Goal: Task Accomplishment & Management: Manage account settings

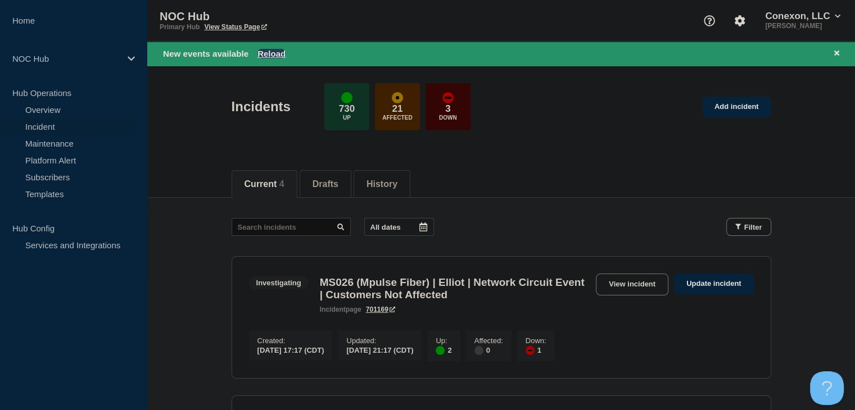
click at [273, 53] on button "Reload" at bounding box center [271, 54] width 28 height 10
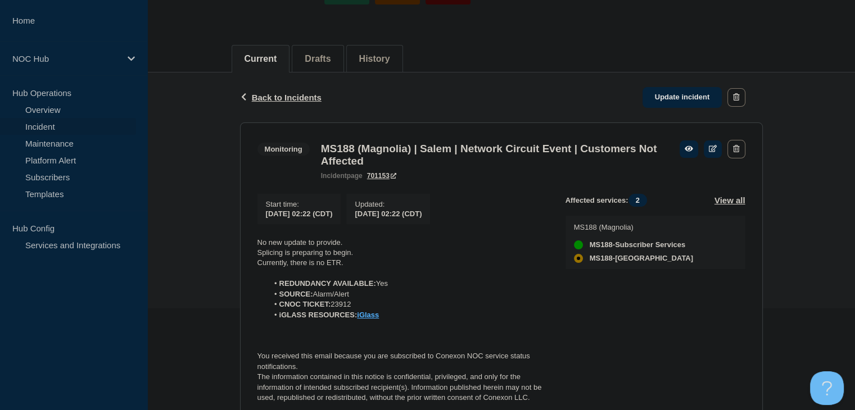
scroll to position [169, 0]
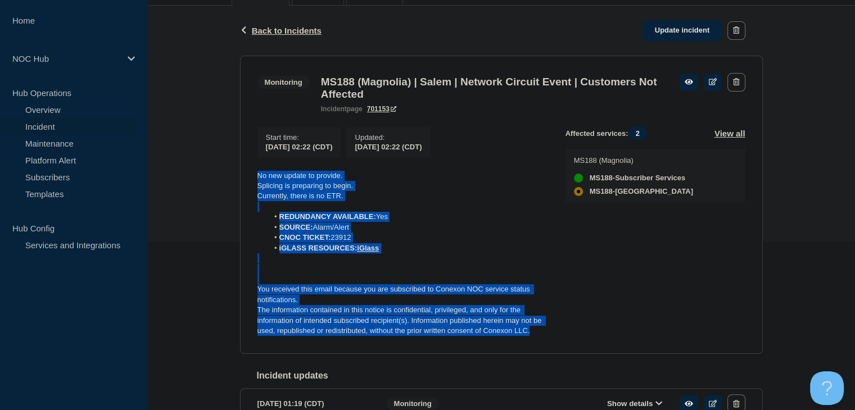
drag, startPoint x: 533, startPoint y: 338, endPoint x: 257, endPoint y: 183, distance: 316.1
click at [257, 183] on div "No new update to provide. Splicing is preparing to begin. Currently, there is n…" at bounding box center [402, 254] width 290 height 166
copy div "No new update to provide. Splicing is preparing to begin. Currently, there is n…"
click at [672, 33] on link "Update incident" at bounding box center [682, 30] width 80 height 21
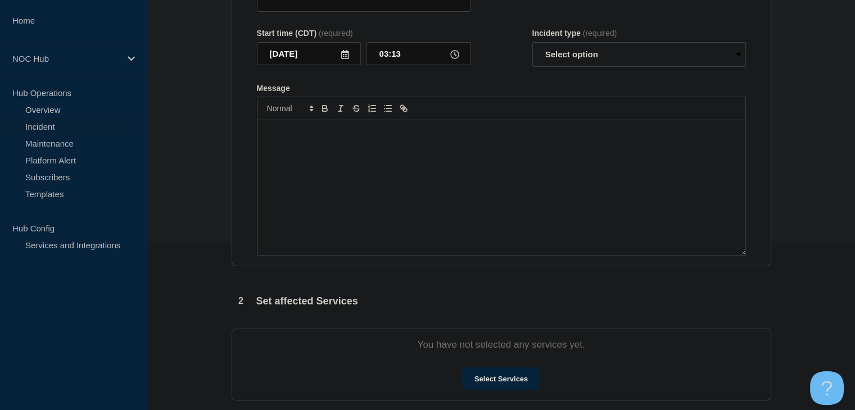
type input "MS188 (Magnolia) | Salem | Network Circuit Event | Customers Not Affected"
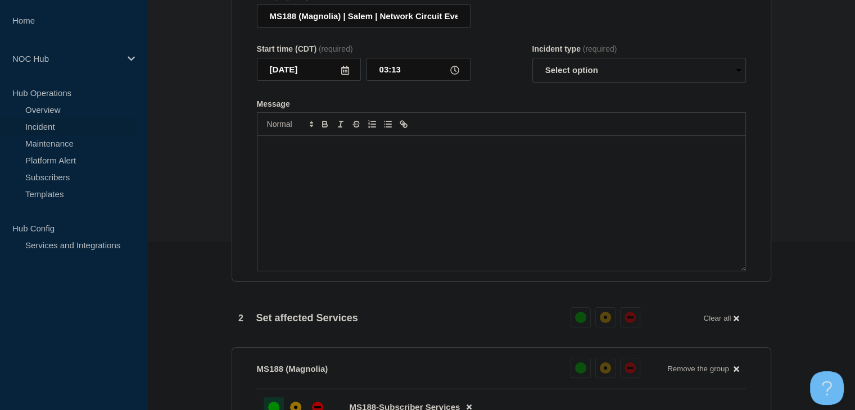
click at [437, 198] on div "Message" at bounding box center [501, 203] width 488 height 135
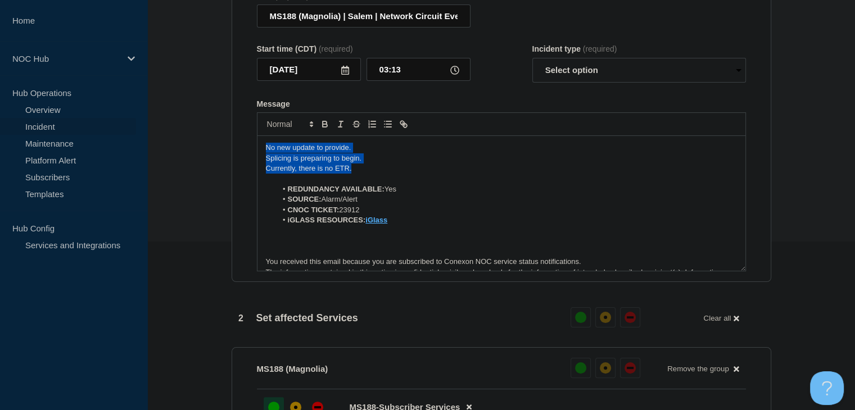
drag, startPoint x: 361, startPoint y: 164, endPoint x: 213, endPoint y: 143, distance: 149.8
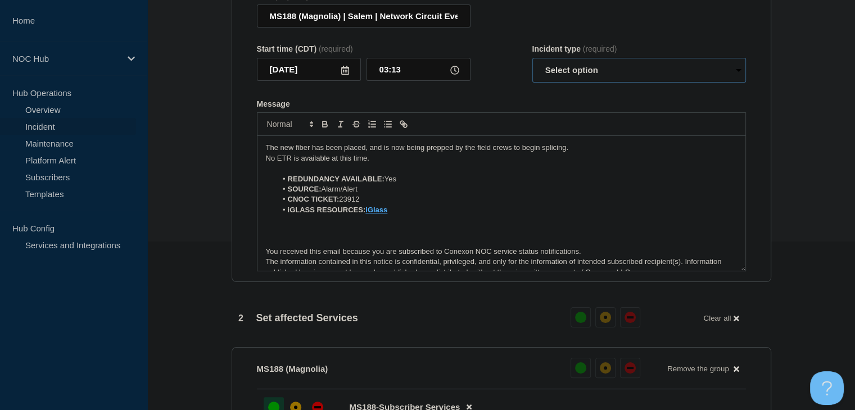
click at [604, 75] on select "Select option Investigating Identified Monitoring Resolved" at bounding box center [639, 70] width 214 height 25
select select "monitoring"
click at [532, 65] on select "Select option Investigating Identified Monitoring Resolved" at bounding box center [639, 70] width 214 height 25
click at [488, 93] on form "Title (required) MS188 (Magnolia) | Salem | Network Circuit Event | Customers N…" at bounding box center [501, 132] width 489 height 280
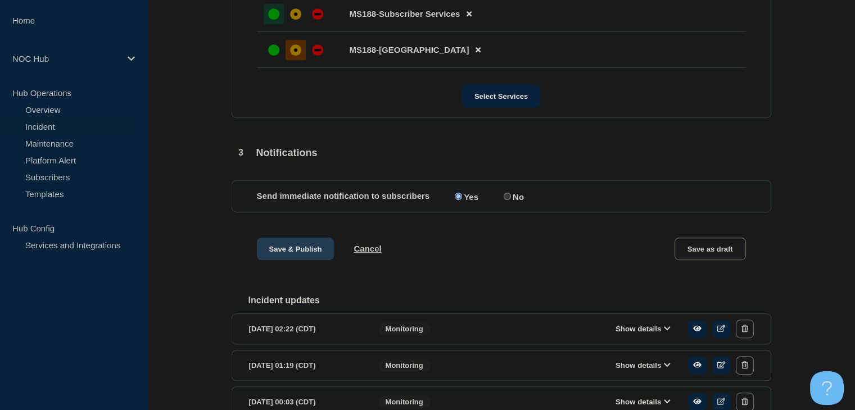
click at [273, 252] on button "Save & Publish" at bounding box center [296, 249] width 78 height 22
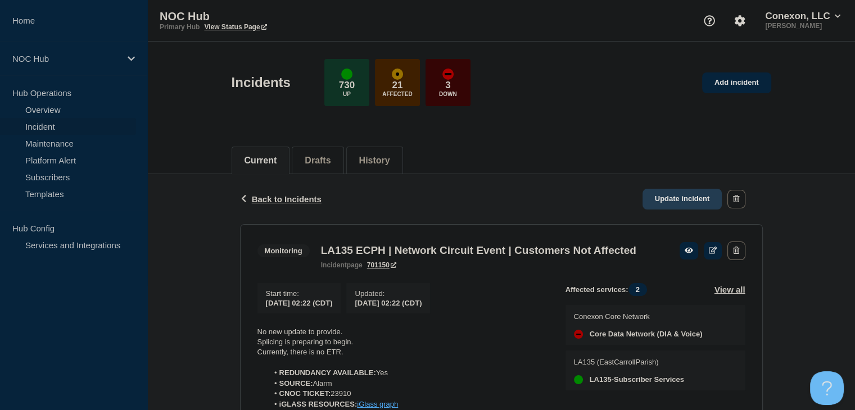
click at [658, 198] on link "Update incident" at bounding box center [682, 199] width 80 height 21
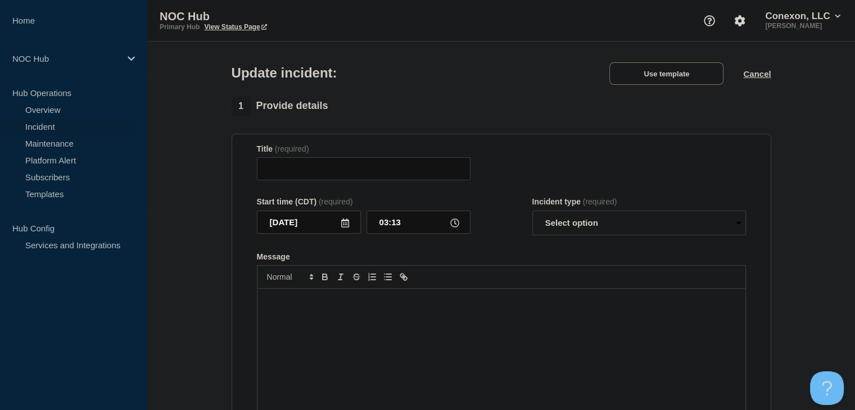
type input "LA135 ECPH | Network Circuit Event | Customers Not Affected"
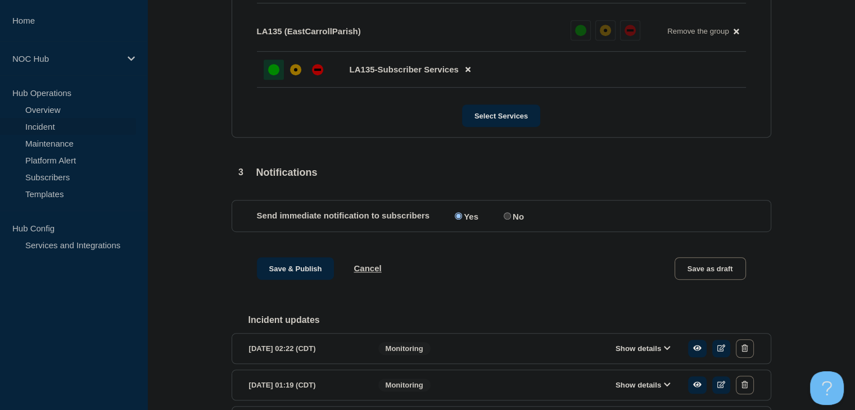
scroll to position [862, 0]
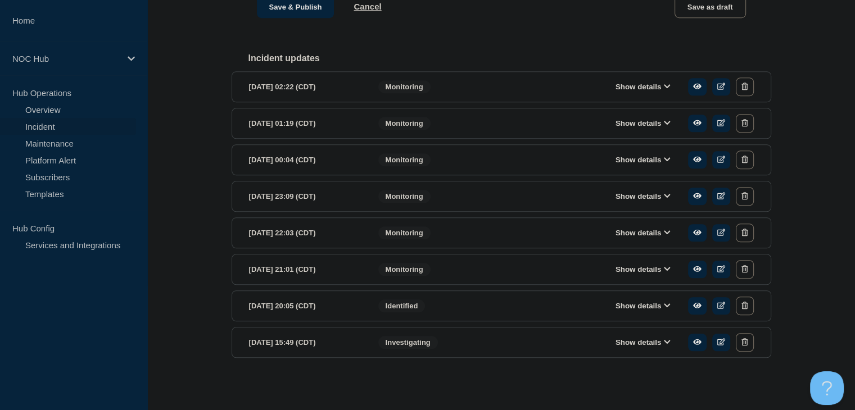
click at [620, 86] on button "Show details" at bounding box center [643, 87] width 62 height 10
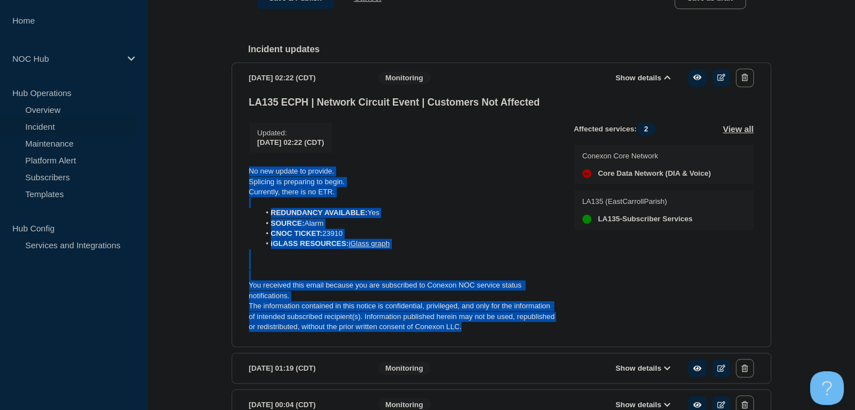
drag, startPoint x: 440, startPoint y: 332, endPoint x: 250, endPoint y: 183, distance: 241.8
click at [250, 183] on div "No new update to provide. Splicing is preparing to begin. Currently, there is n…" at bounding box center [402, 249] width 307 height 166
copy div "No new update to provide. Splicing is preparing to begin. Currently, there is n…"
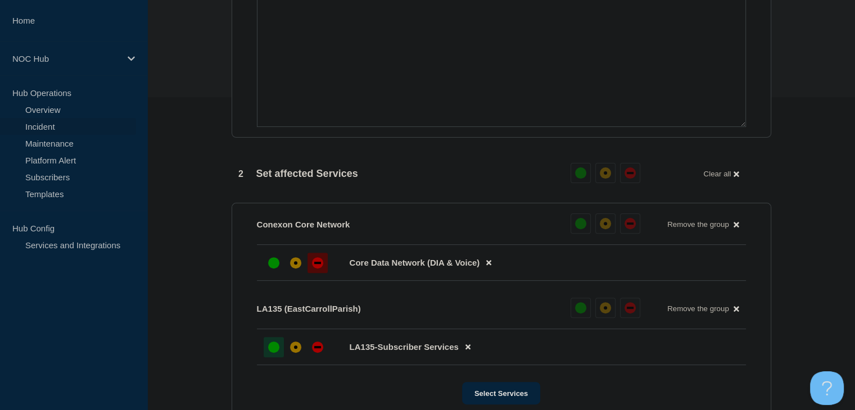
scroll to position [187, 0]
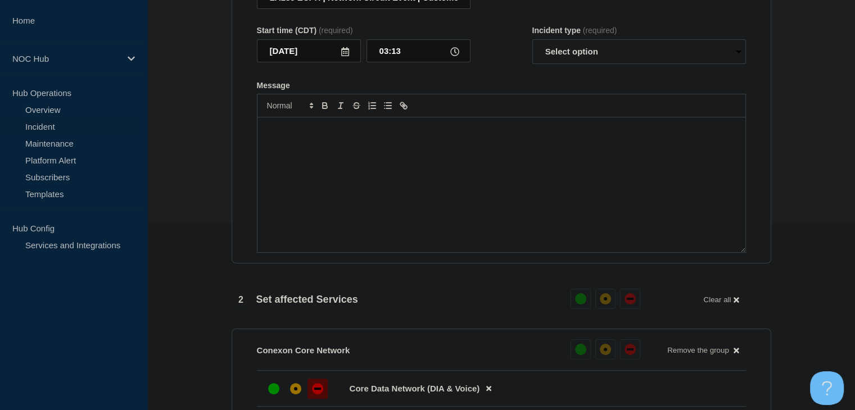
click at [333, 210] on div "Message" at bounding box center [501, 184] width 488 height 135
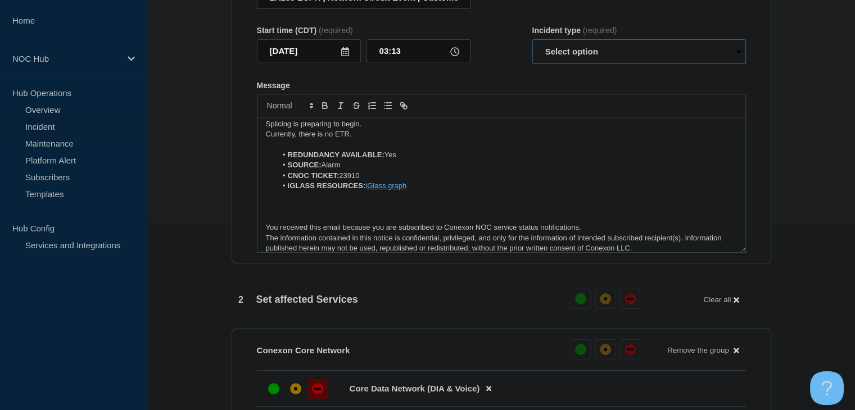
click at [555, 64] on select "Select option Investigating Identified Monitoring Resolved" at bounding box center [639, 51] width 214 height 25
select select "monitoring"
click at [532, 46] on select "Select option Investigating Identified Monitoring Resolved" at bounding box center [639, 51] width 214 height 25
click at [549, 191] on li "iGLASS RESOURCES: iGlass graph" at bounding box center [507, 186] width 460 height 10
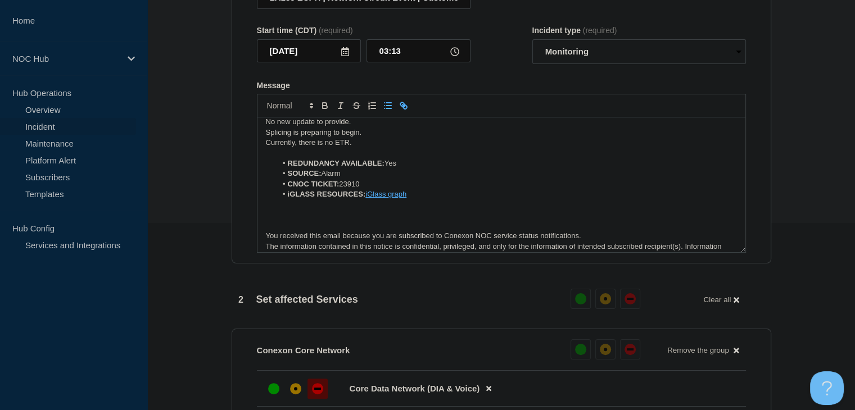
scroll to position [0, 0]
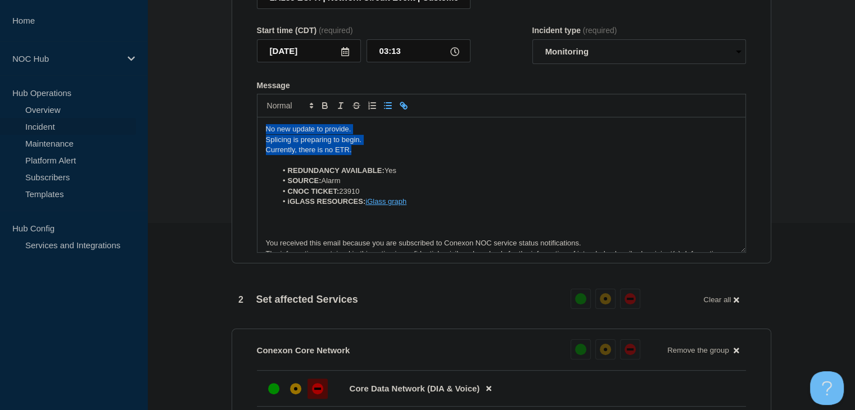
drag, startPoint x: 359, startPoint y: 159, endPoint x: 219, endPoint y: 129, distance: 143.1
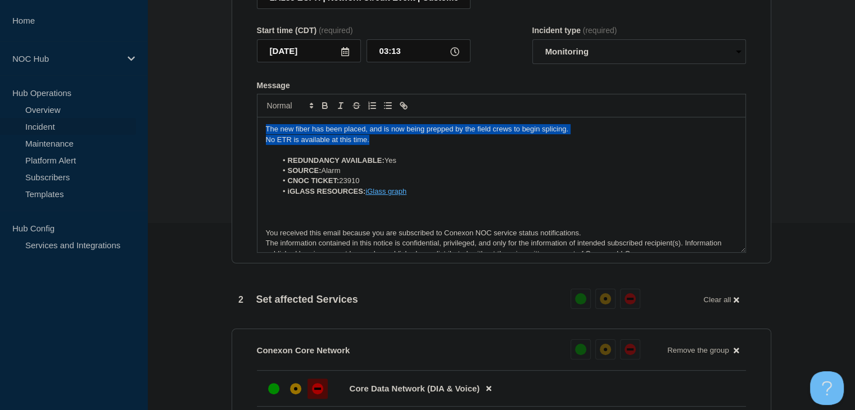
drag, startPoint x: 383, startPoint y: 148, endPoint x: 255, endPoint y: 134, distance: 129.0
click at [255, 134] on section "Title (required) LA135 ECPH | Network Circuit Event | Customers Not Affected St…" at bounding box center [502, 113] width 540 height 302
copy div "The new fiber has been placed, and is now being prepped by the field crews to b…"
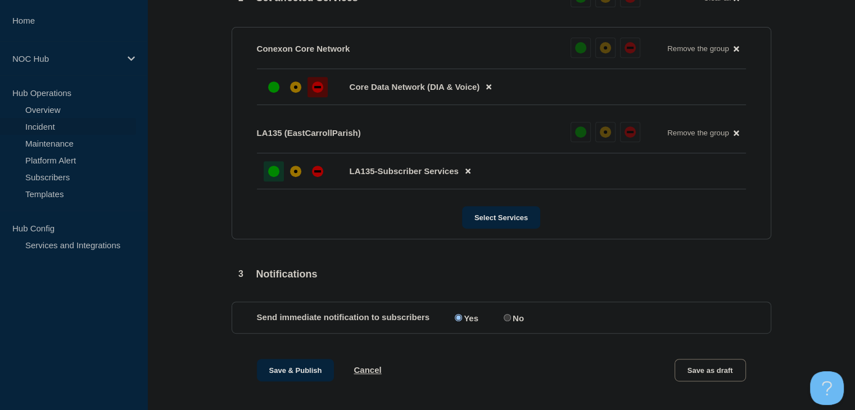
scroll to position [693, 0]
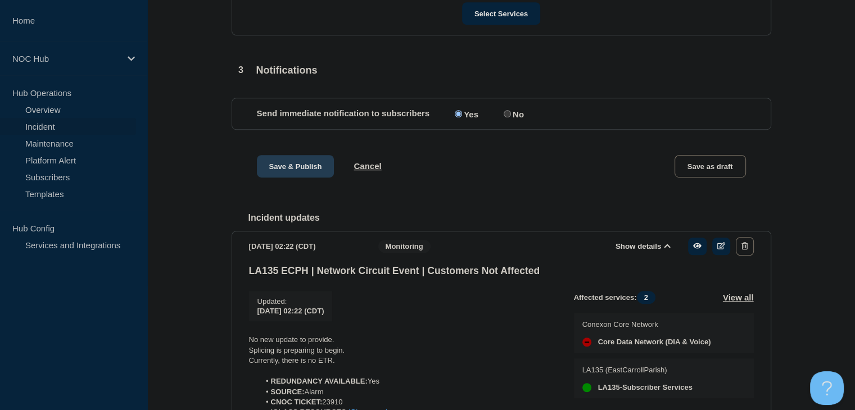
click at [296, 173] on button "Save & Publish" at bounding box center [296, 166] width 78 height 22
